Goal: Transaction & Acquisition: Subscribe to service/newsletter

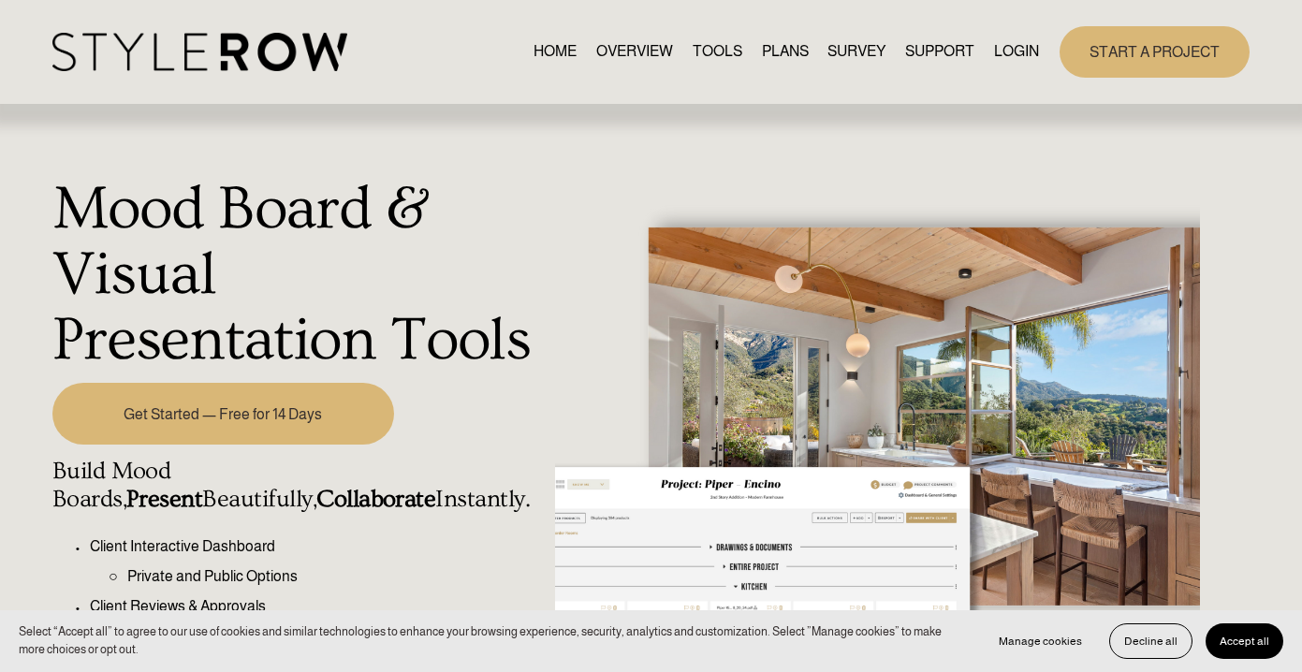
click at [1142, 63] on link "START A PROJECT" at bounding box center [1154, 51] width 190 height 51
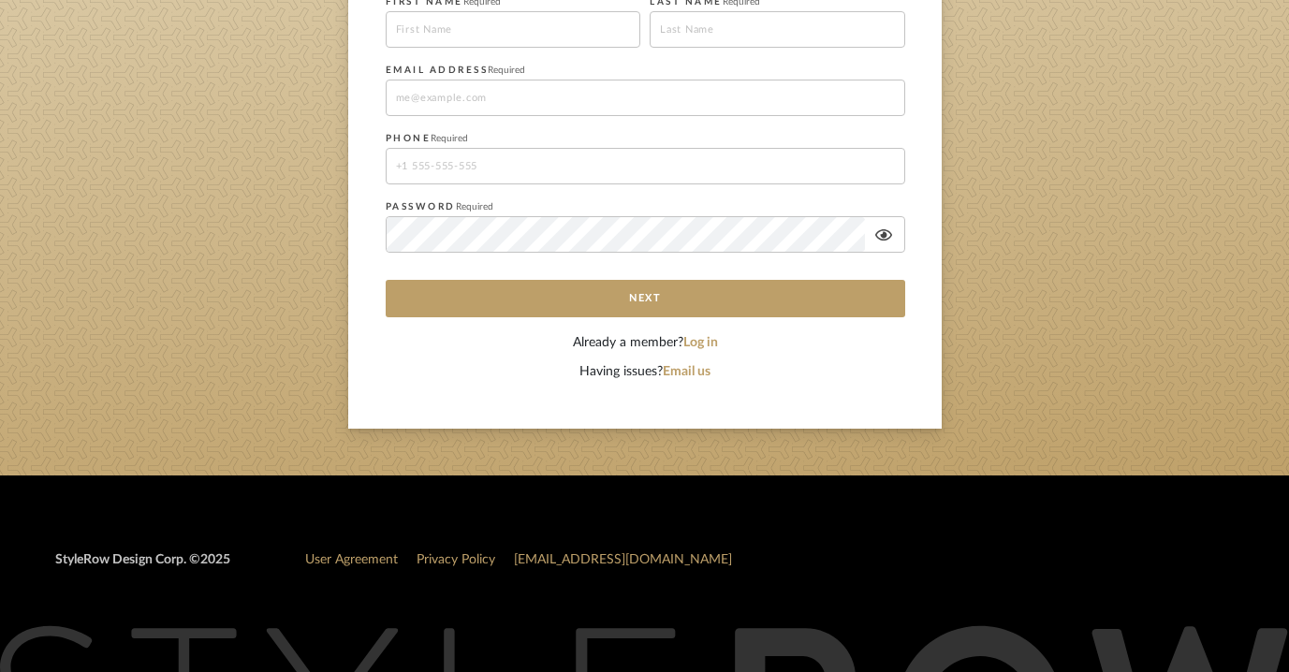
scroll to position [527, 0]
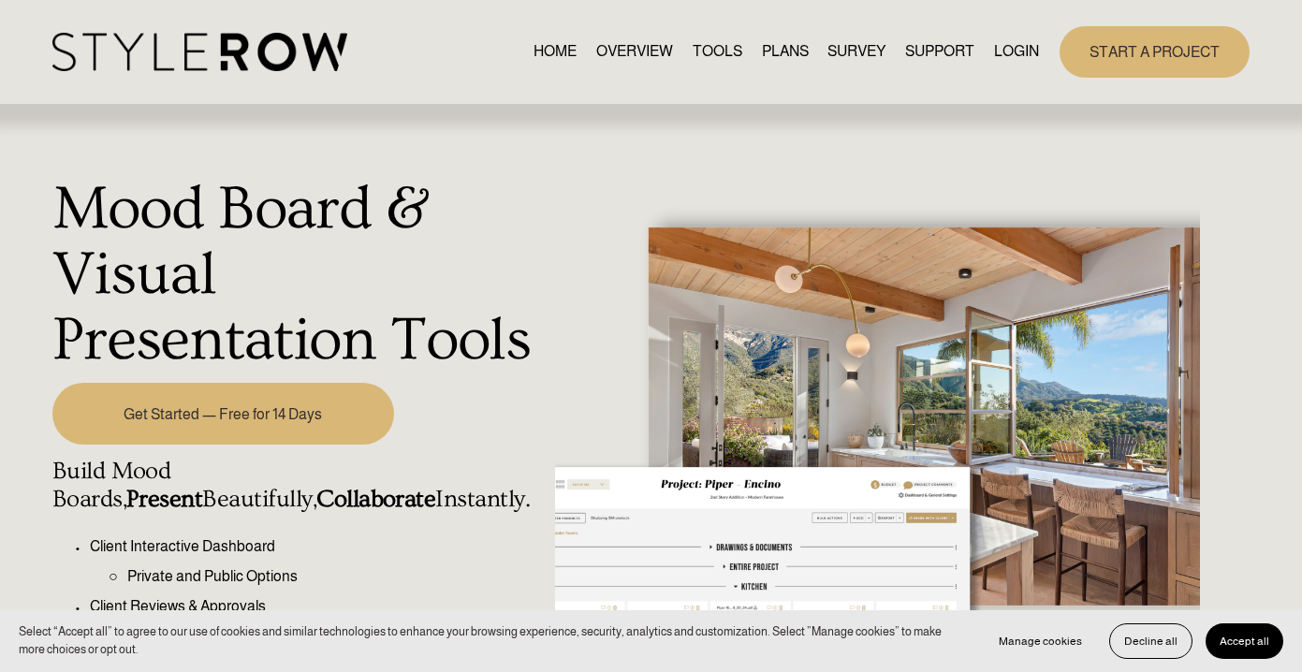
scroll to position [69, 0]
